Goal: Find contact information: Find contact information

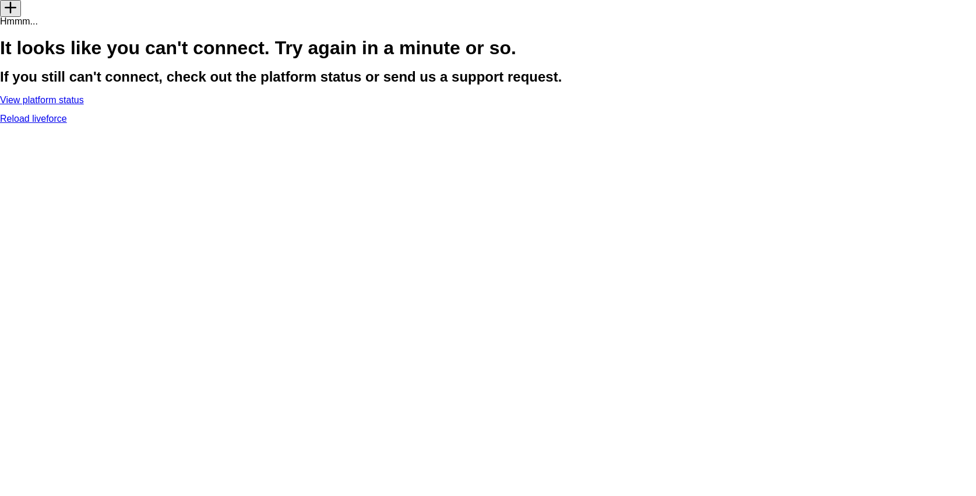
click at [67, 124] on link "Reload liveforce" at bounding box center [33, 119] width 67 height 10
click at [84, 105] on link "View platform status" at bounding box center [42, 100] width 84 height 10
click at [67, 124] on link "Reload liveforce" at bounding box center [33, 119] width 67 height 10
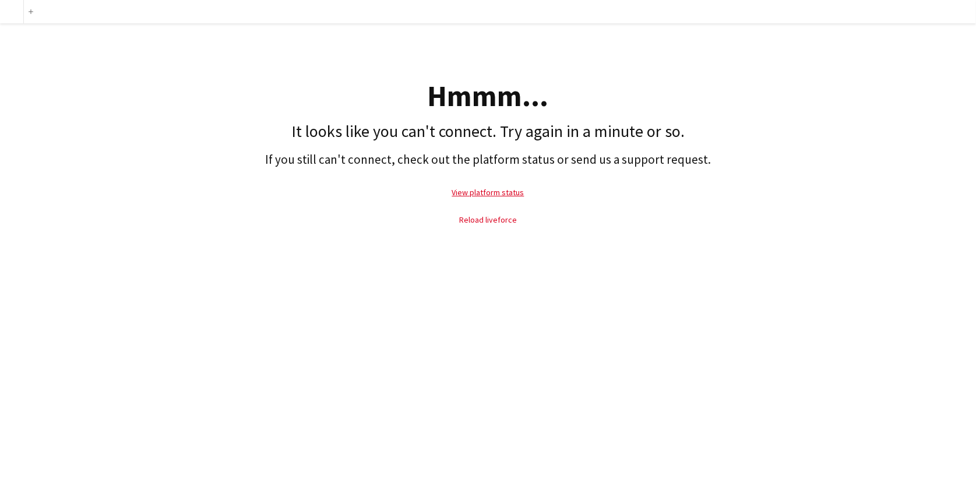
click at [480, 218] on link "Reload liveforce" at bounding box center [488, 220] width 58 height 10
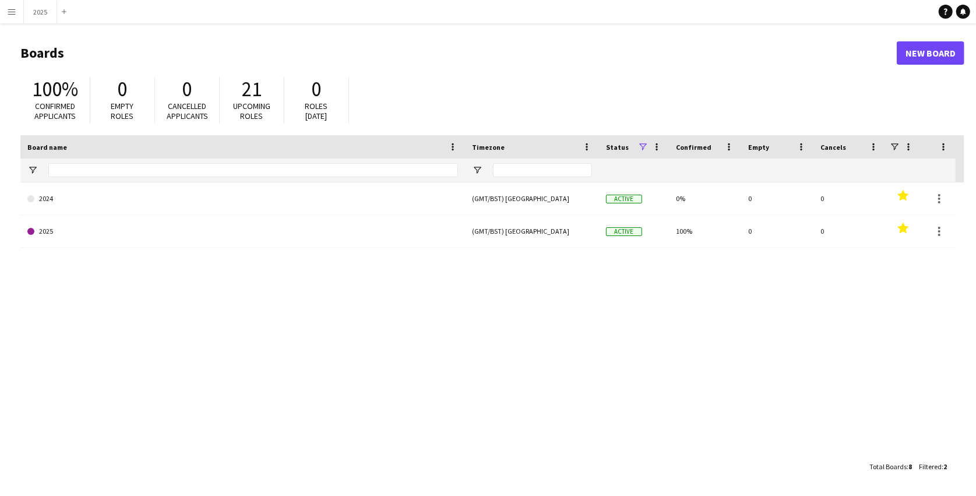
click at [8, 9] on app-icon "Menu" at bounding box center [11, 11] width 9 height 9
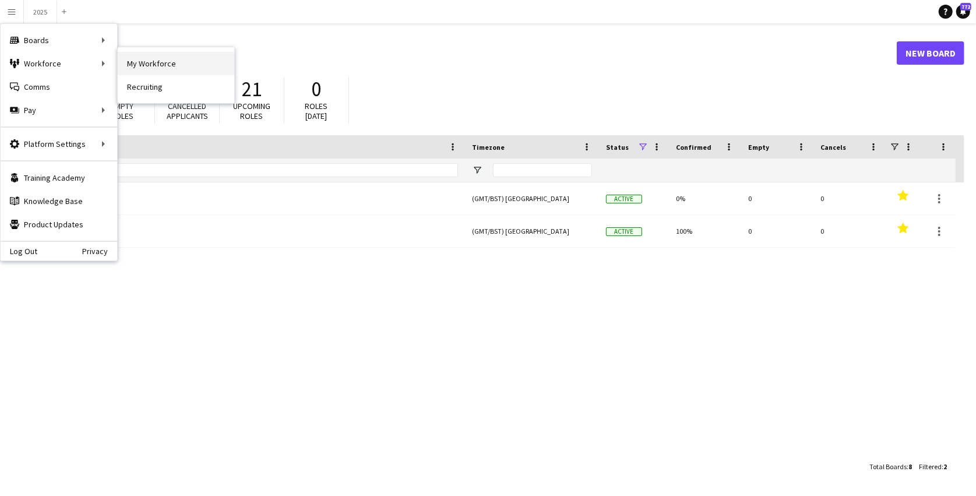
click at [136, 66] on link "My Workforce" at bounding box center [176, 63] width 117 height 23
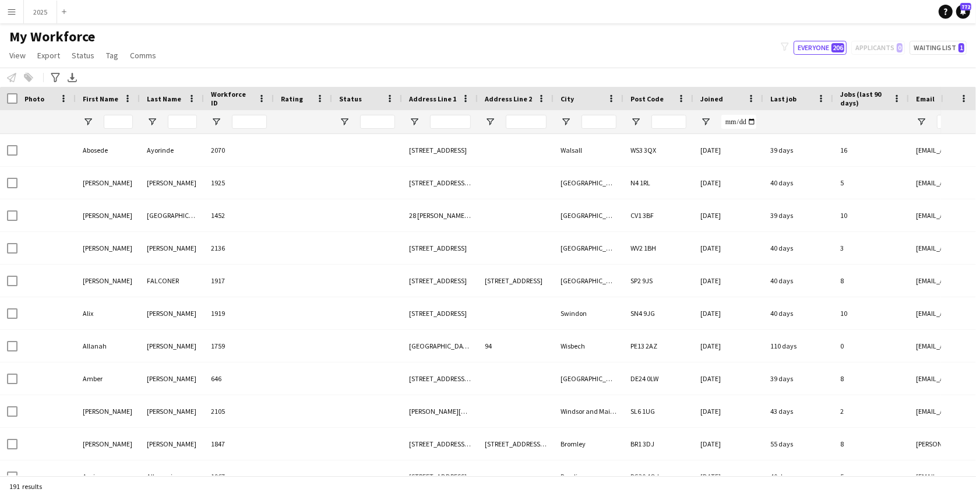
type input "**********"
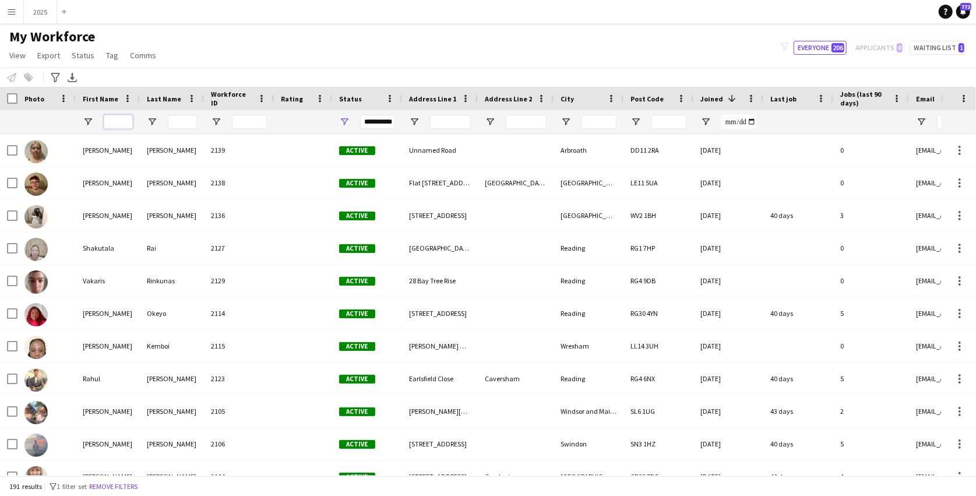
click at [115, 122] on input "First Name Filter Input" at bounding box center [118, 122] width 29 height 14
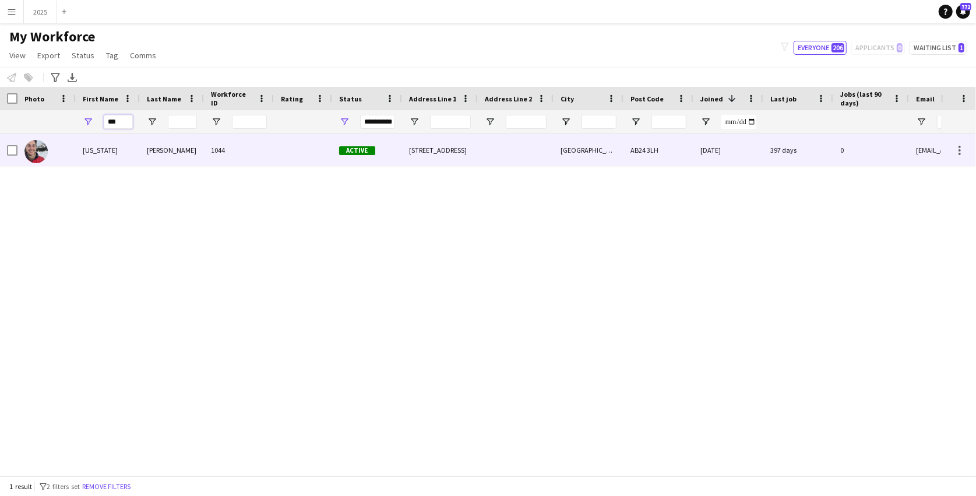
type input "***"
click at [154, 154] on div "[PERSON_NAME]" at bounding box center [172, 150] width 64 height 32
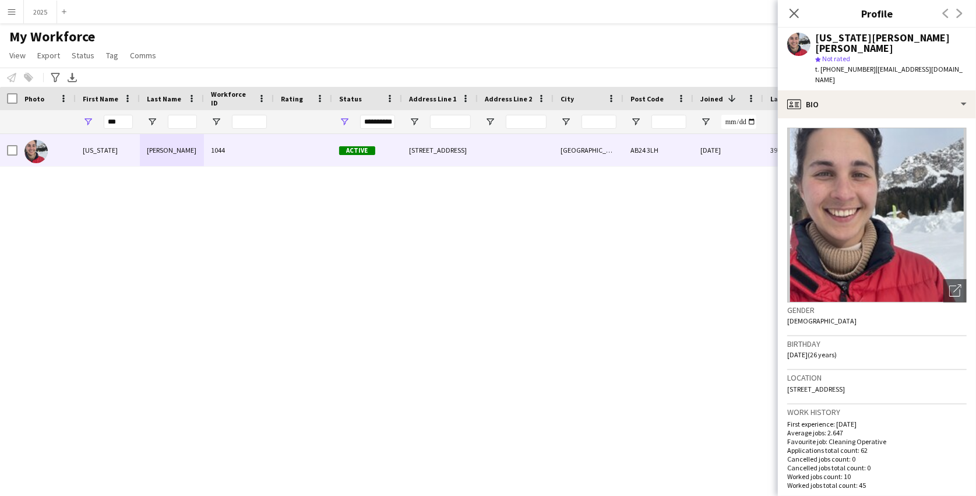
drag, startPoint x: 957, startPoint y: 57, endPoint x: 869, endPoint y: 61, distance: 88.1
click at [869, 61] on div "[US_STATE][PERSON_NAME] [PERSON_NAME] star Not rated t. [PHONE_NUMBER] | [EMAIL…" at bounding box center [877, 59] width 198 height 62
copy span "[EMAIL_ADDRESS][DOMAIN_NAME]"
